Goal: Task Accomplishment & Management: Use online tool/utility

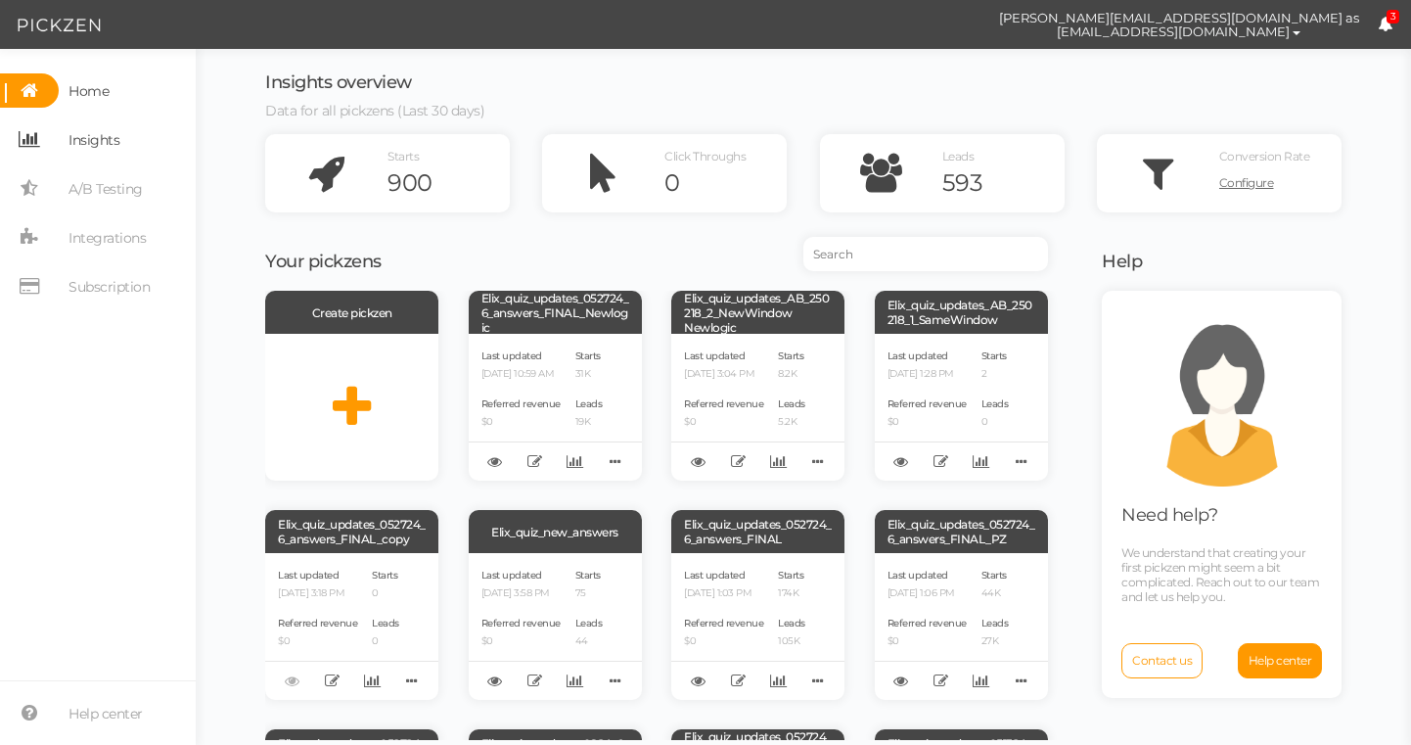
click at [78, 132] on span "Insights" at bounding box center [93, 139] width 51 height 31
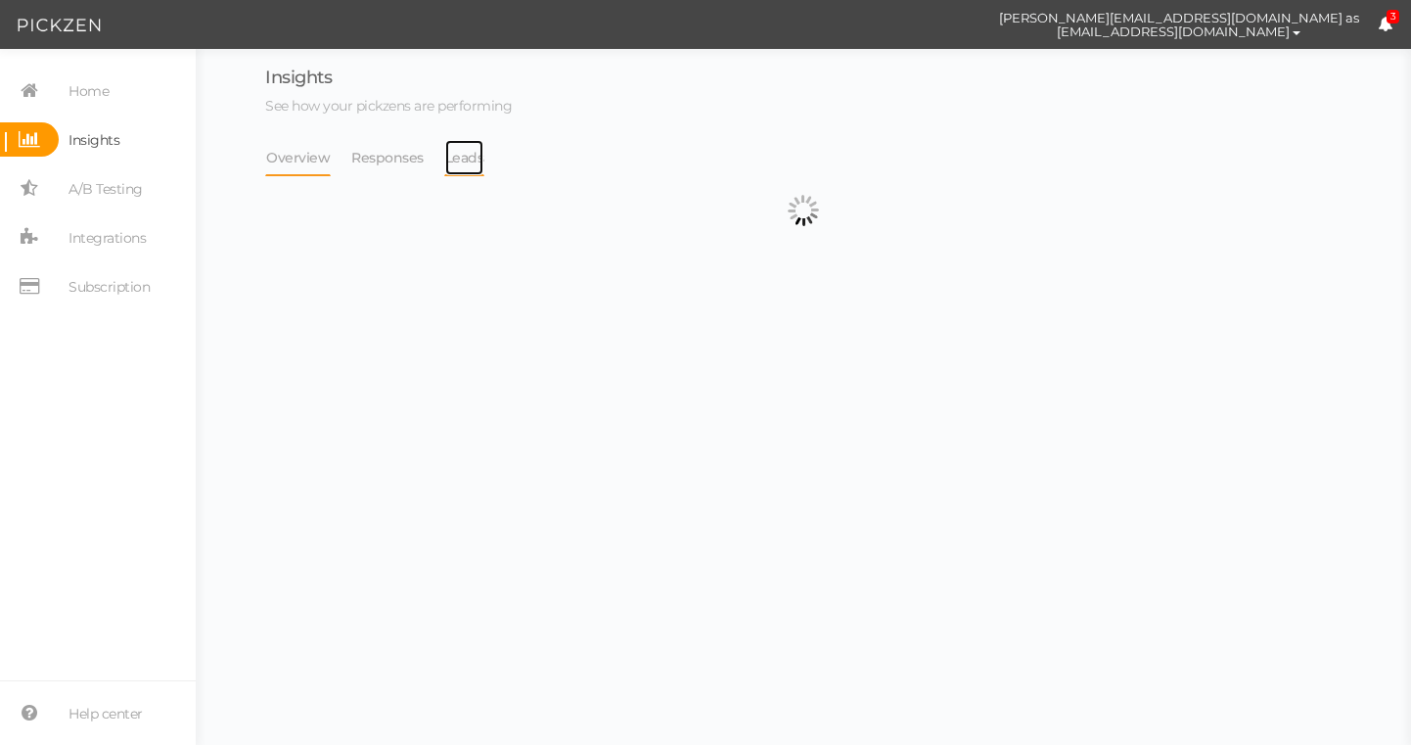
select select "13533"
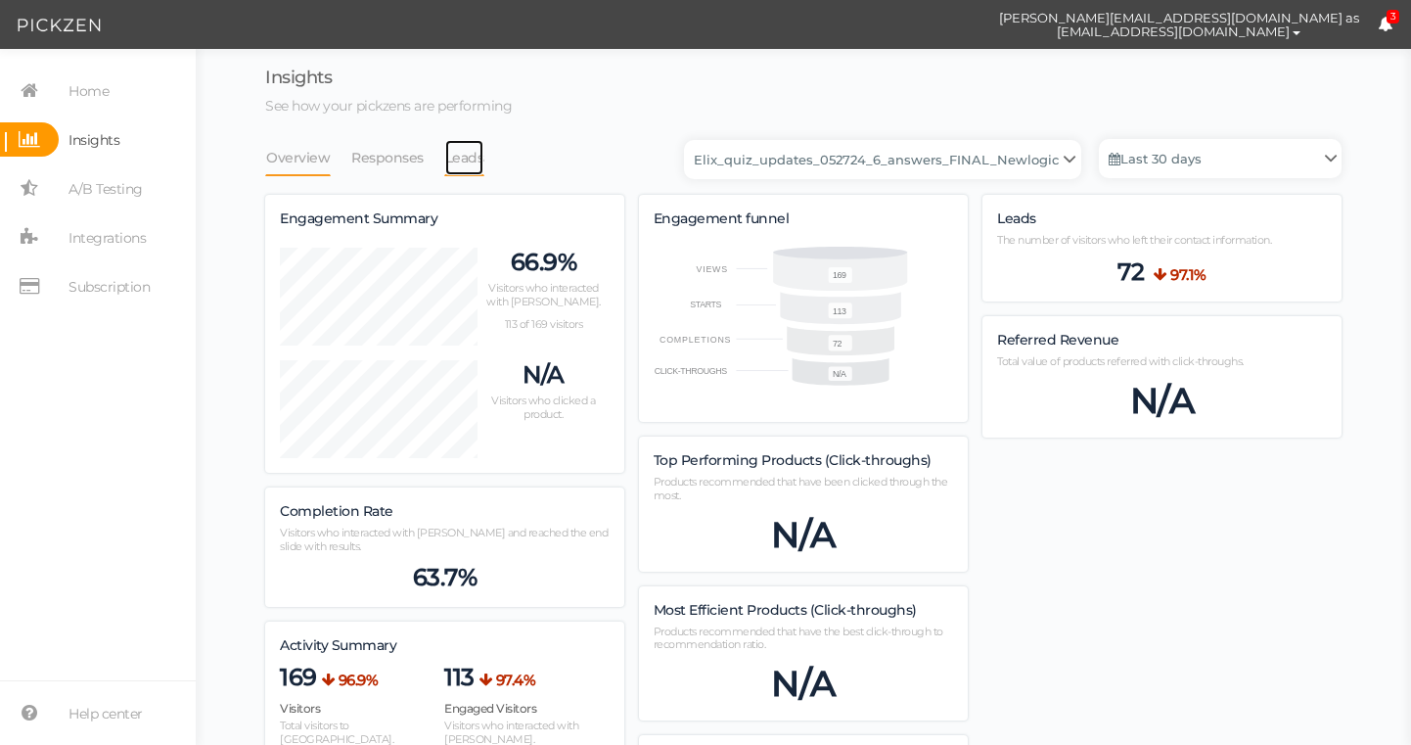
click at [475, 158] on link "Leads" at bounding box center [464, 157] width 41 height 37
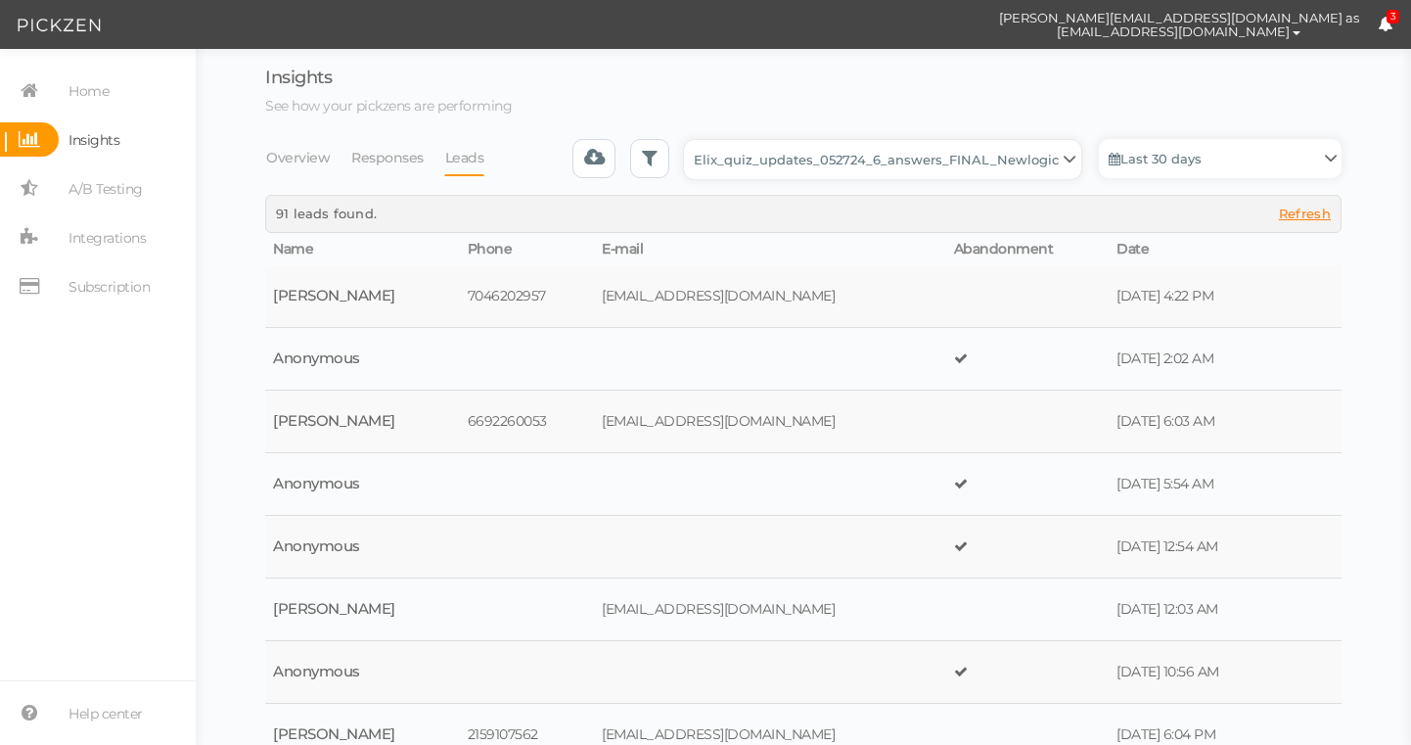
click at [745, 170] on select "Backup_2020010 backup_20200106 Elix Quiz PopUp Elix_quiz Elix_quiz [OLD] Elix_q…" at bounding box center [882, 159] width 397 height 39
select select "4896"
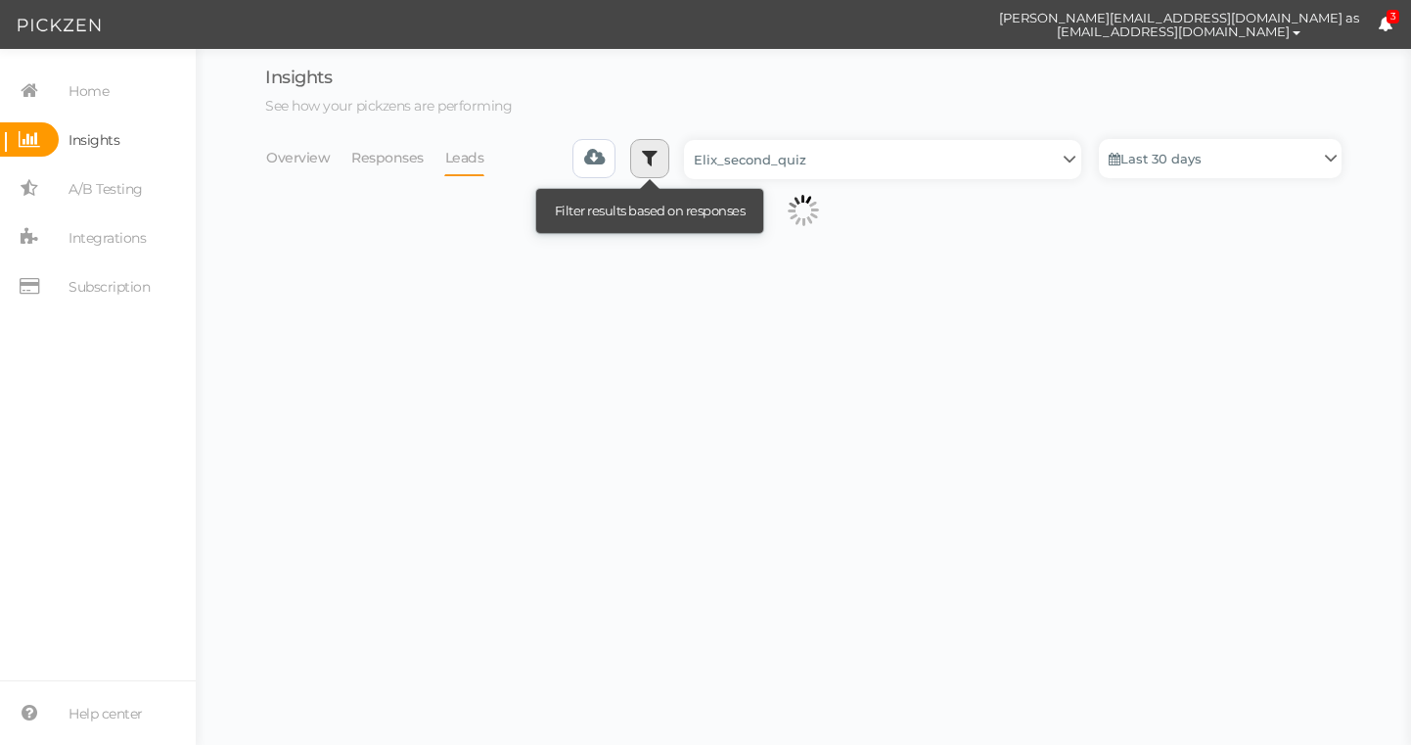
click at [660, 168] on link at bounding box center [649, 158] width 39 height 39
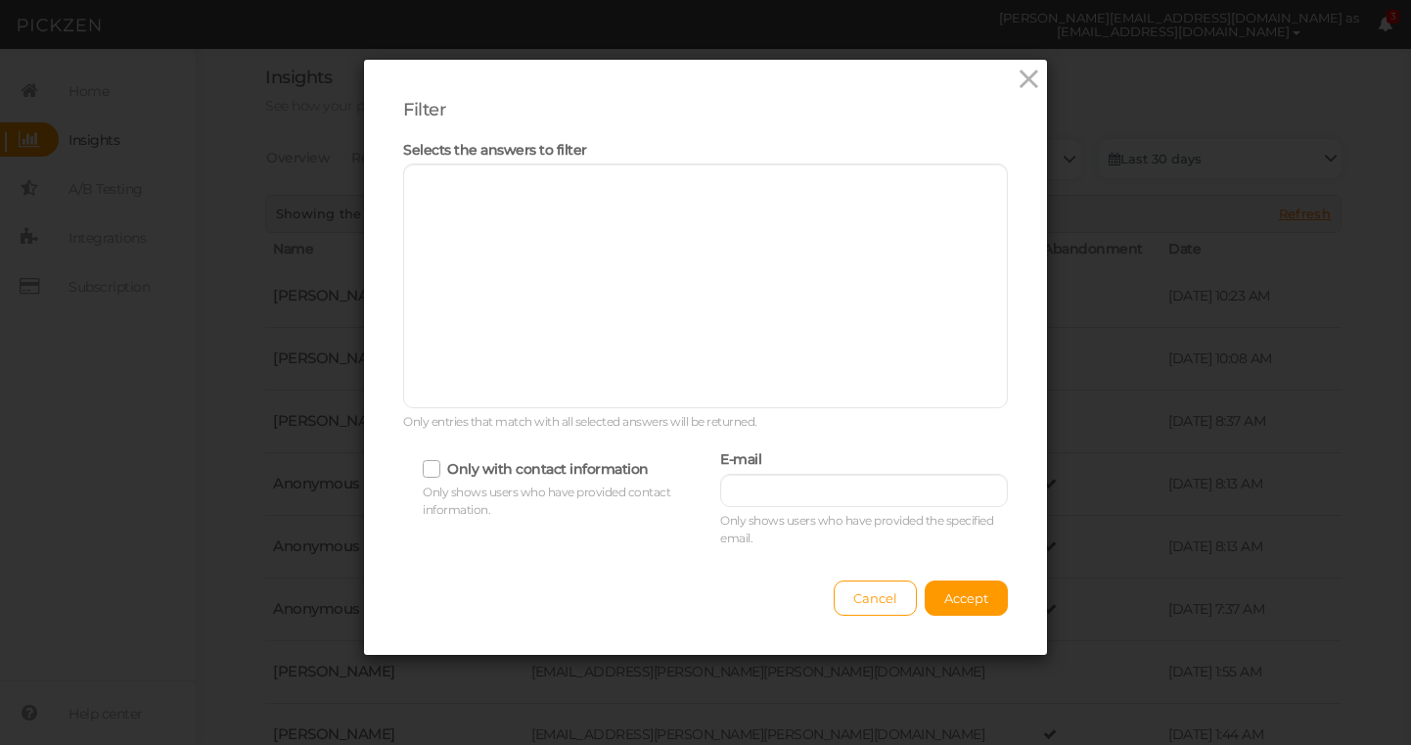
click at [854, 506] on div "E-mail Only shows users who have provided the specified email." at bounding box center [864, 496] width 288 height 102
click at [845, 496] on input "text" at bounding box center [864, 490] width 288 height 33
paste input "[EMAIL_ADDRESS][DOMAIN_NAME]"
type input "[EMAIL_ADDRESS][DOMAIN_NAME]"
click at [953, 596] on span "Accept" at bounding box center [966, 598] width 44 height 16
